Goal: Find specific page/section: Find specific page/section

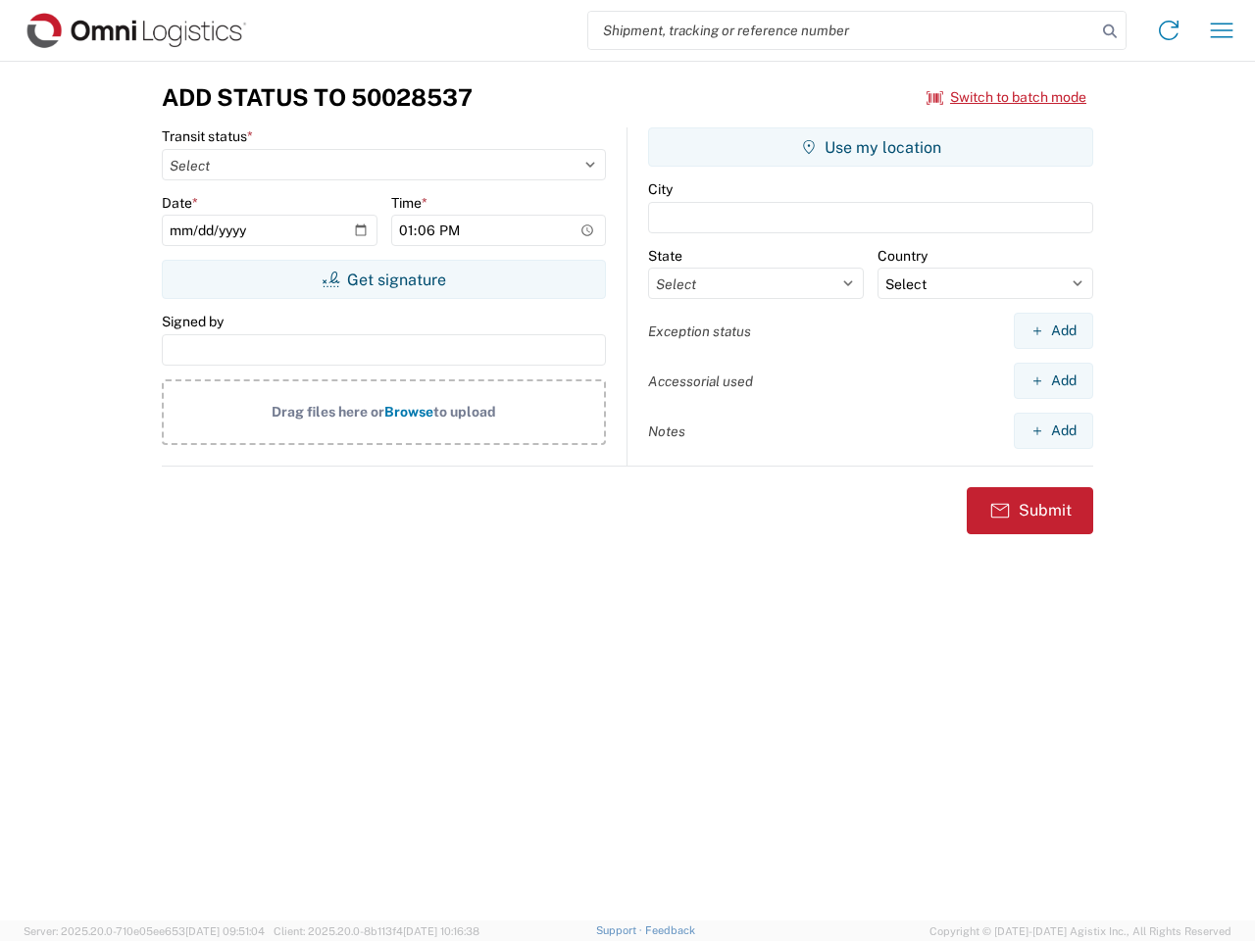
click at [842, 30] on input "search" at bounding box center [842, 30] width 508 height 37
click at [1110, 31] on icon at bounding box center [1109, 31] width 27 height 27
click at [1169, 30] on icon at bounding box center [1168, 30] width 31 height 31
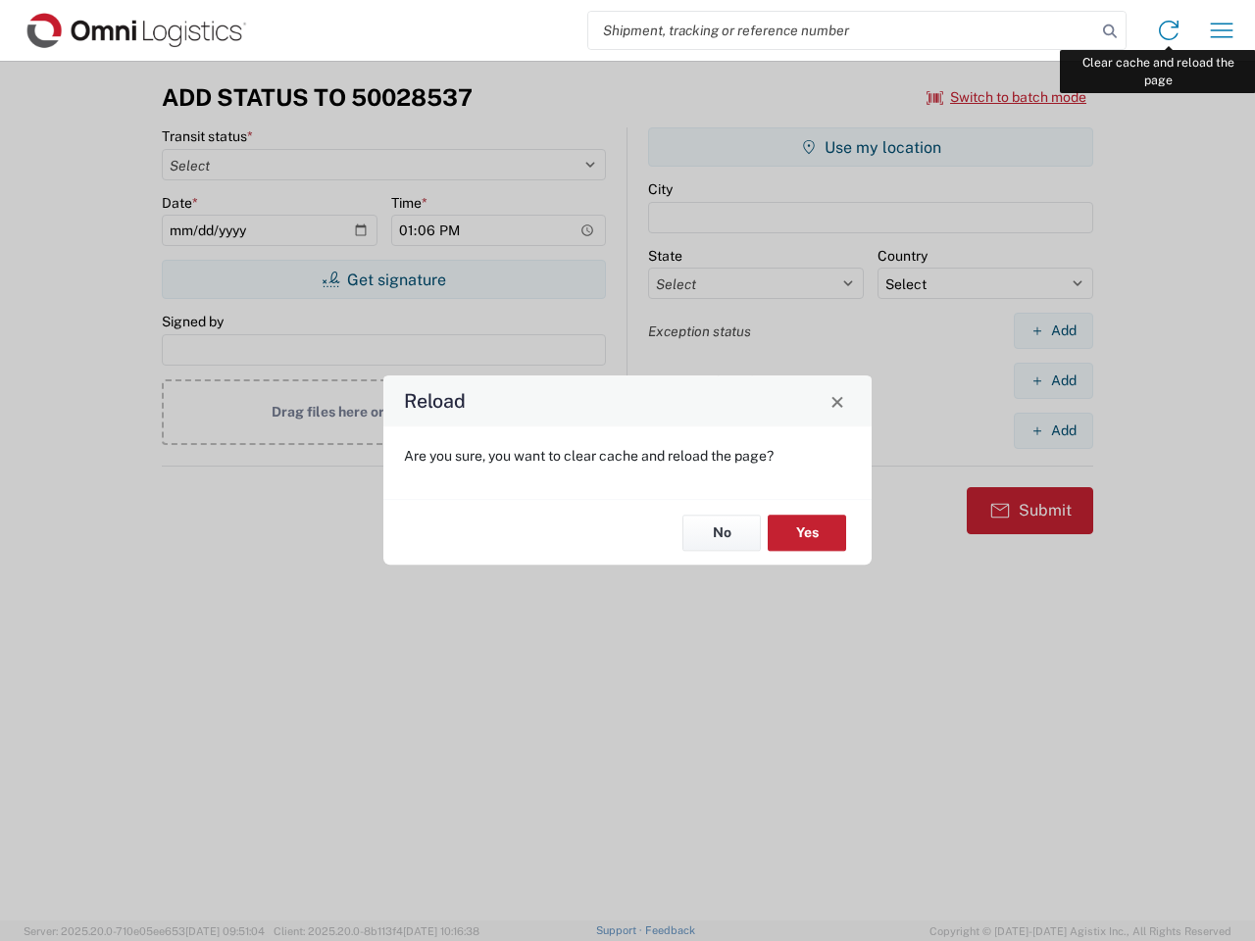
click at [1222, 30] on div "Reload Are you sure, you want to clear cache and reload the page? No Yes" at bounding box center [627, 470] width 1255 height 941
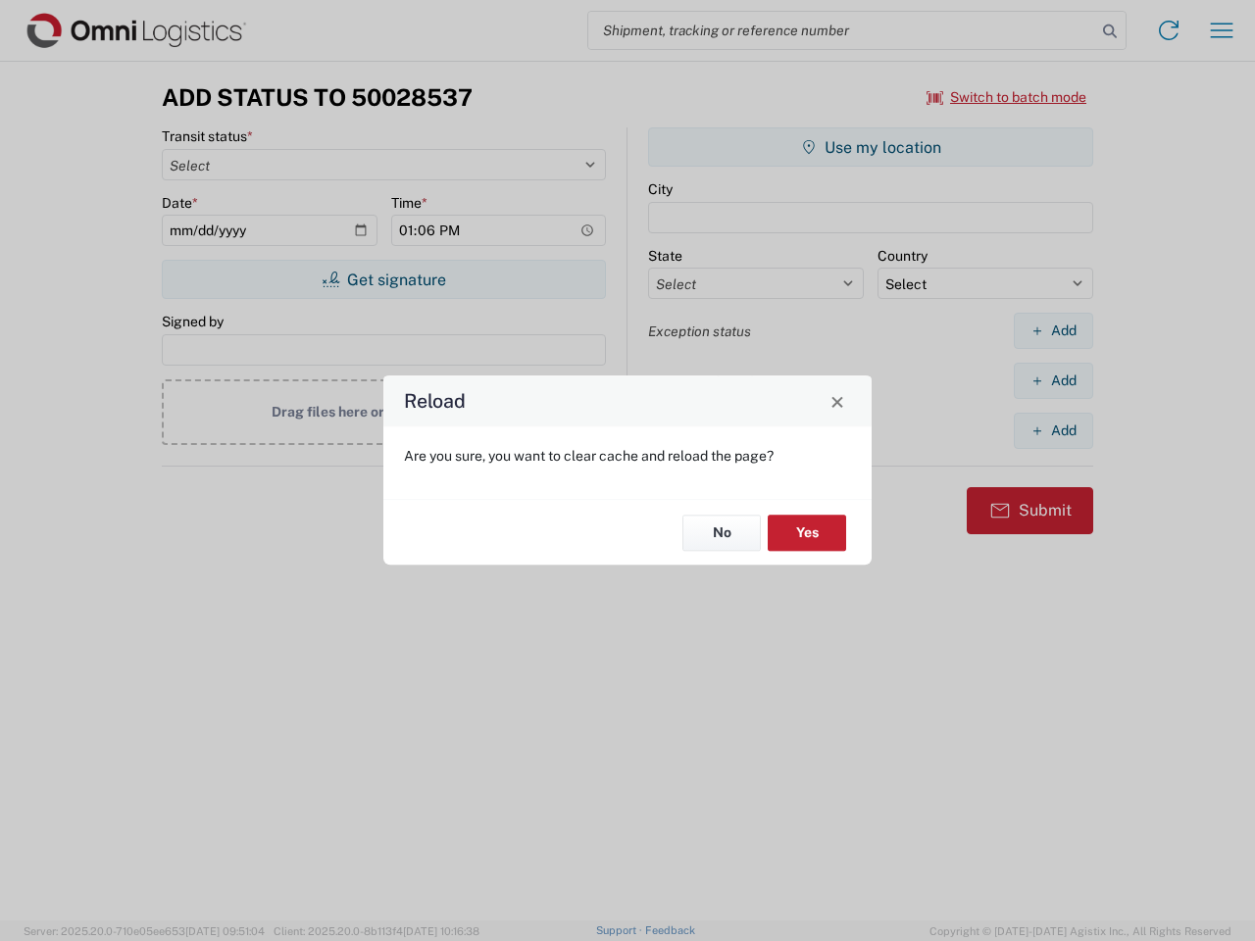
click at [1007, 97] on div "Reload Are you sure, you want to clear cache and reload the page? No Yes" at bounding box center [627, 470] width 1255 height 941
click at [383, 279] on div "Reload Are you sure, you want to clear cache and reload the page? No Yes" at bounding box center [627, 470] width 1255 height 941
click at [871, 147] on div "Reload Are you sure, you want to clear cache and reload the page? No Yes" at bounding box center [627, 470] width 1255 height 941
click at [1053, 330] on div "Reload Are you sure, you want to clear cache and reload the page? No Yes" at bounding box center [627, 470] width 1255 height 941
click at [1053, 380] on div "Reload Are you sure, you want to clear cache and reload the page? No Yes" at bounding box center [627, 470] width 1255 height 941
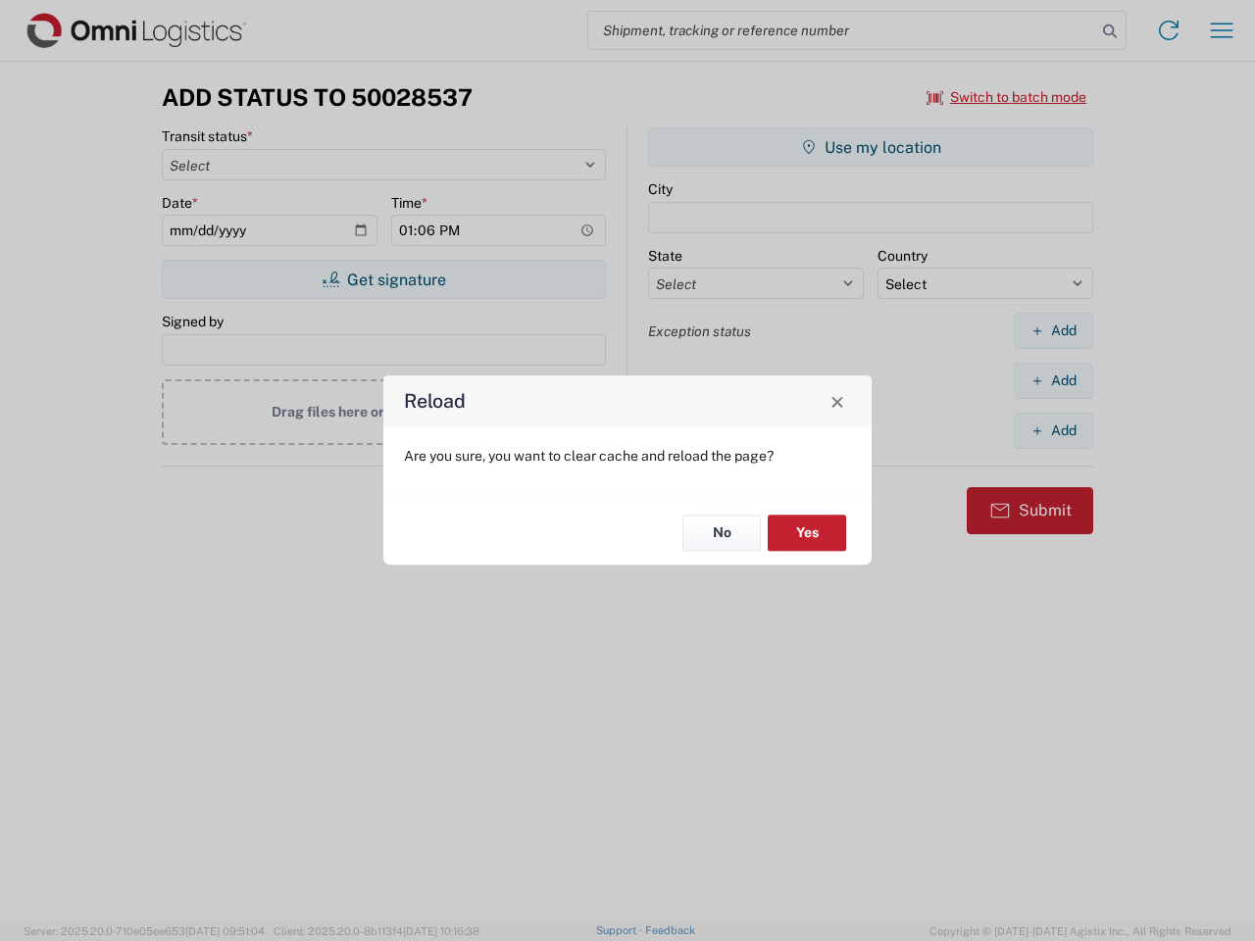
click at [1053, 430] on div "Reload Are you sure, you want to clear cache and reload the page? No Yes" at bounding box center [627, 470] width 1255 height 941
